Goal: Task Accomplishment & Management: Manage account settings

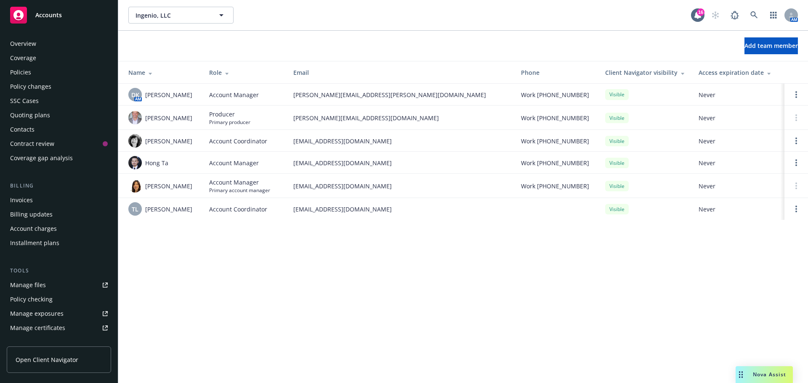
scroll to position [193, 0]
